Goal: Check status: Check status

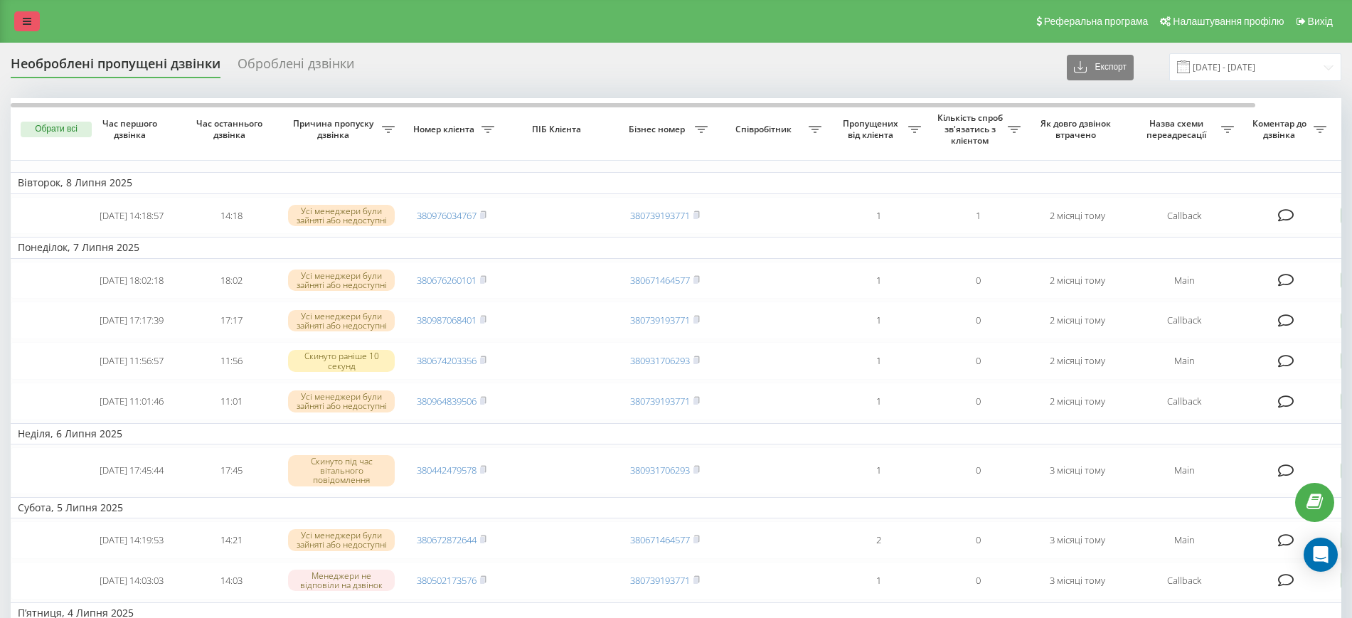
click at [33, 18] on link at bounding box center [27, 21] width 26 height 20
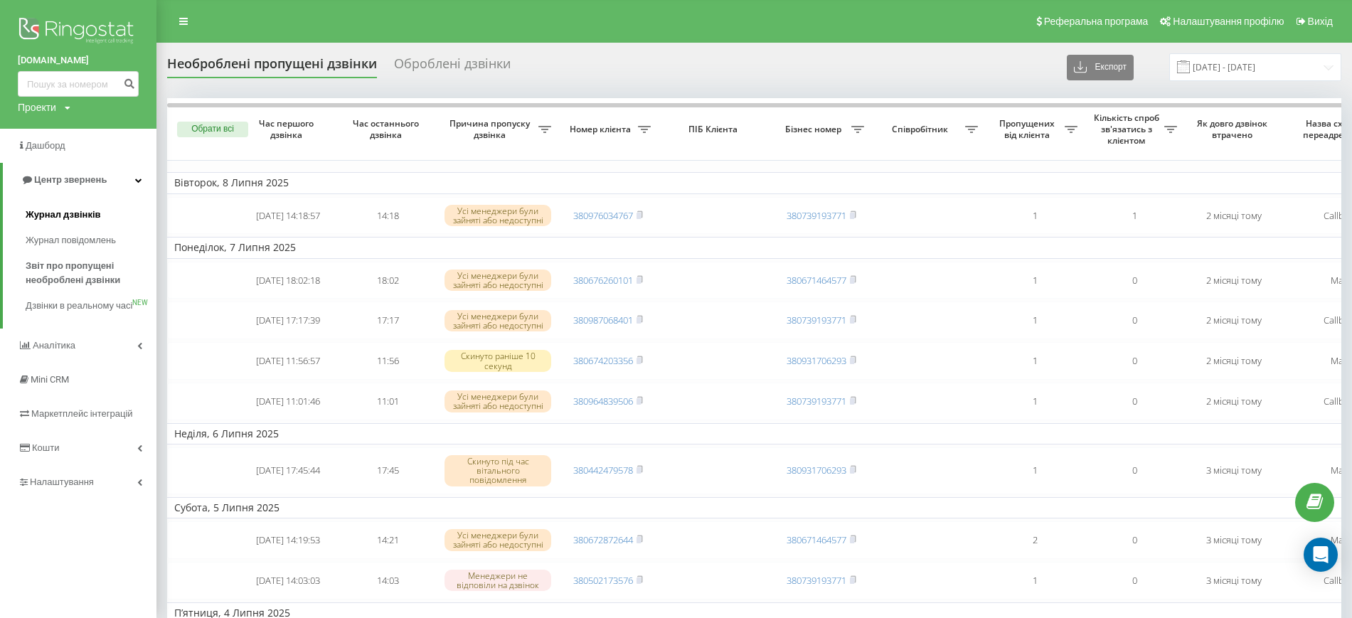
click at [93, 215] on span "Журнал дзвінків" at bounding box center [63, 215] width 75 height 14
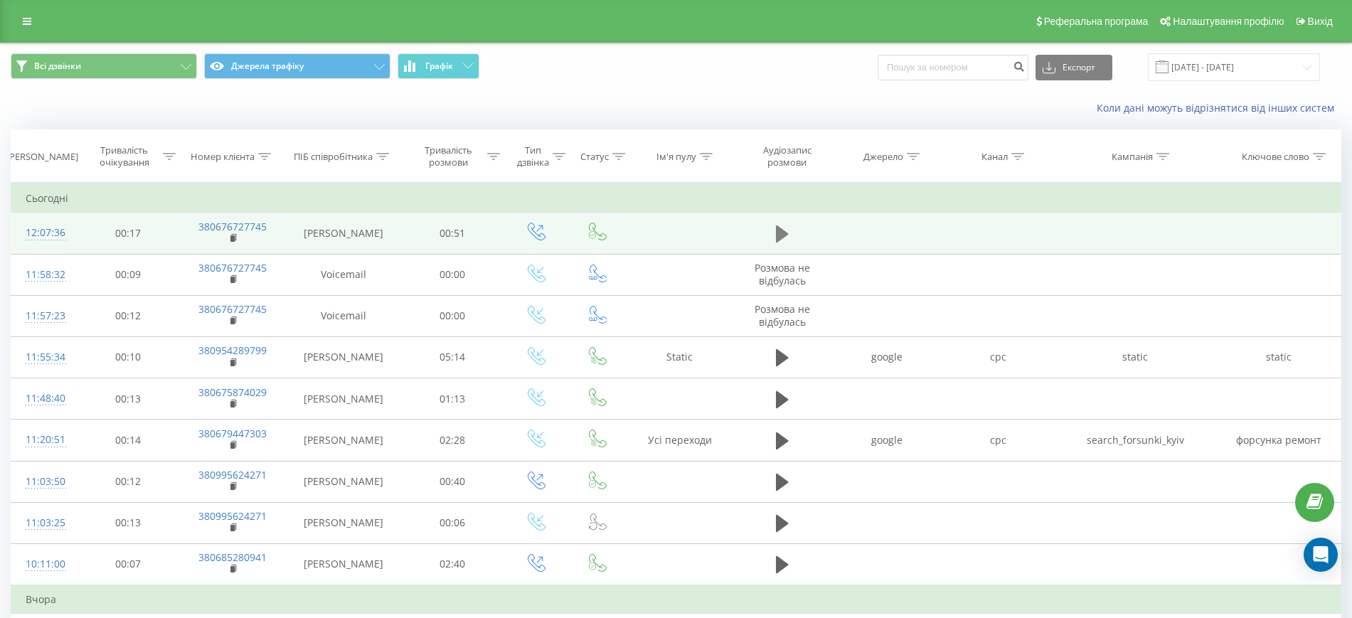
click at [784, 225] on icon at bounding box center [782, 234] width 13 height 20
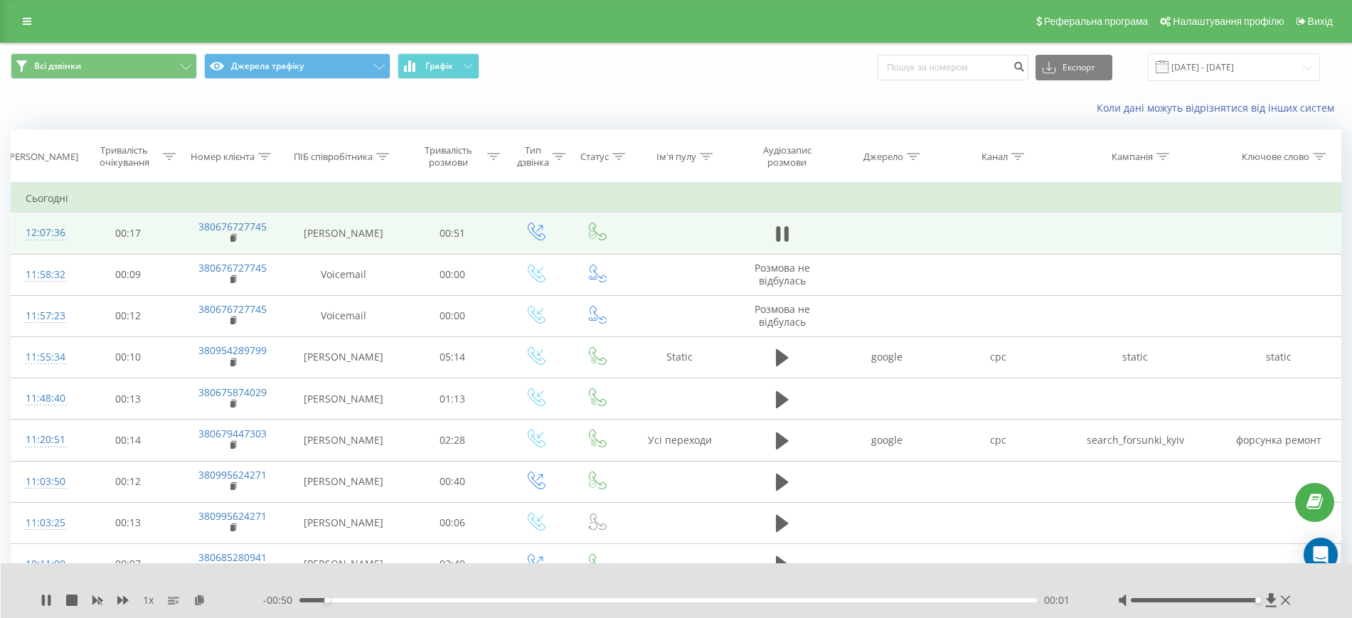
drag, startPoint x: 1198, startPoint y: 597, endPoint x: 1297, endPoint y: 602, distance: 99.0
click at [1297, 602] on div "1 x - 00:50 00:01 00:01" at bounding box center [677, 590] width 1352 height 55
click at [780, 238] on icon at bounding box center [778, 234] width 4 height 16
